Goal: Information Seeking & Learning: Learn about a topic

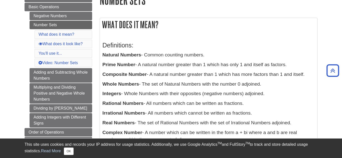
scroll to position [68, 0]
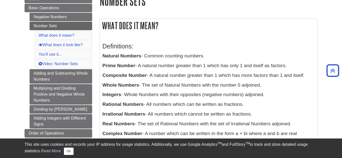
click at [100, 39] on div "Definitions: Natural Numbers - Common counting numbers. Prime Number - A natura…" at bounding box center [208, 92] width 217 height 114
click at [105, 35] on div "What does it mean? Definitions: Natural Numbers - Common counting numbers. Prim…" at bounding box center [209, 84] width 218 height 131
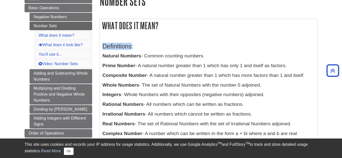
click at [105, 35] on div "What does it mean? Definitions: Natural Numbers - Common counting numbers. Prim…" at bounding box center [209, 84] width 218 height 131
click at [105, 34] on div "What does it mean? Definitions: Natural Numbers - Common counting numbers. Prim…" at bounding box center [209, 84] width 218 height 131
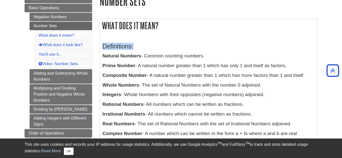
click at [105, 34] on div "What does it mean? Definitions: Natural Numbers - Common counting numbers. Prim…" at bounding box center [209, 84] width 218 height 131
